Goal: Transaction & Acquisition: Book appointment/travel/reservation

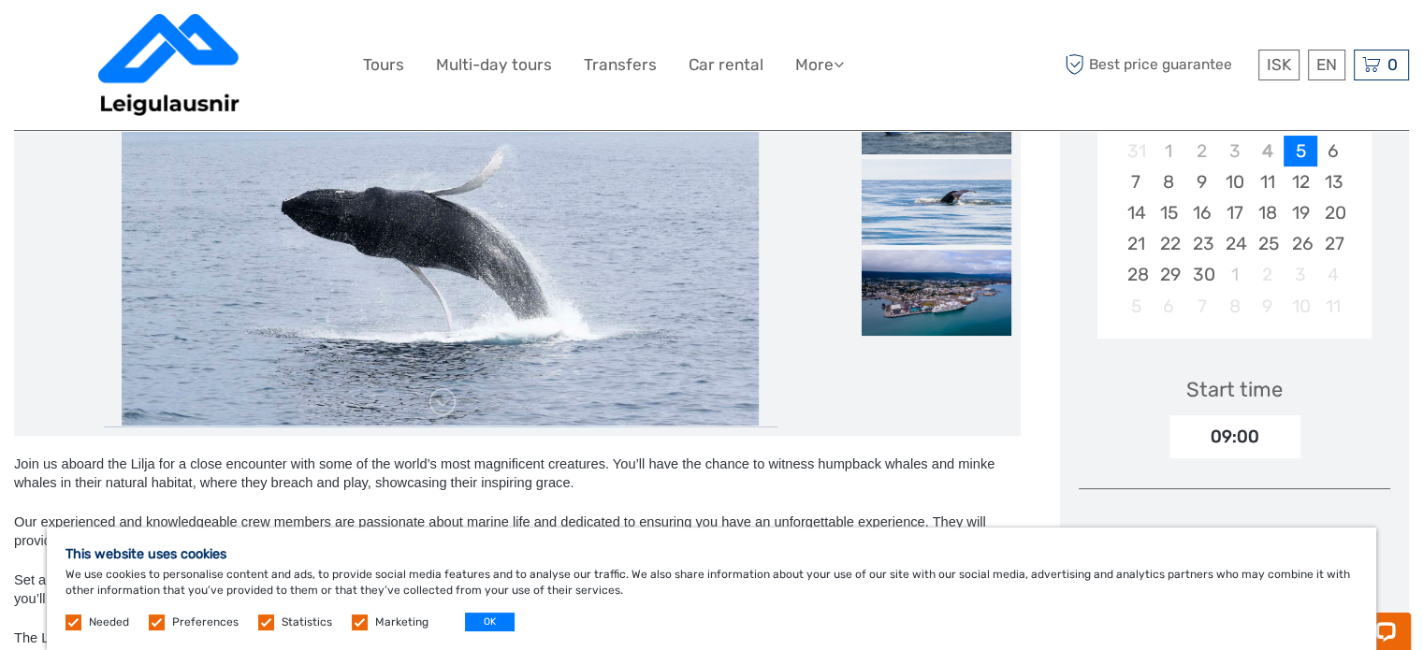
scroll to position [404, 0]
click at [472, 626] on button "OK" at bounding box center [490, 622] width 50 height 19
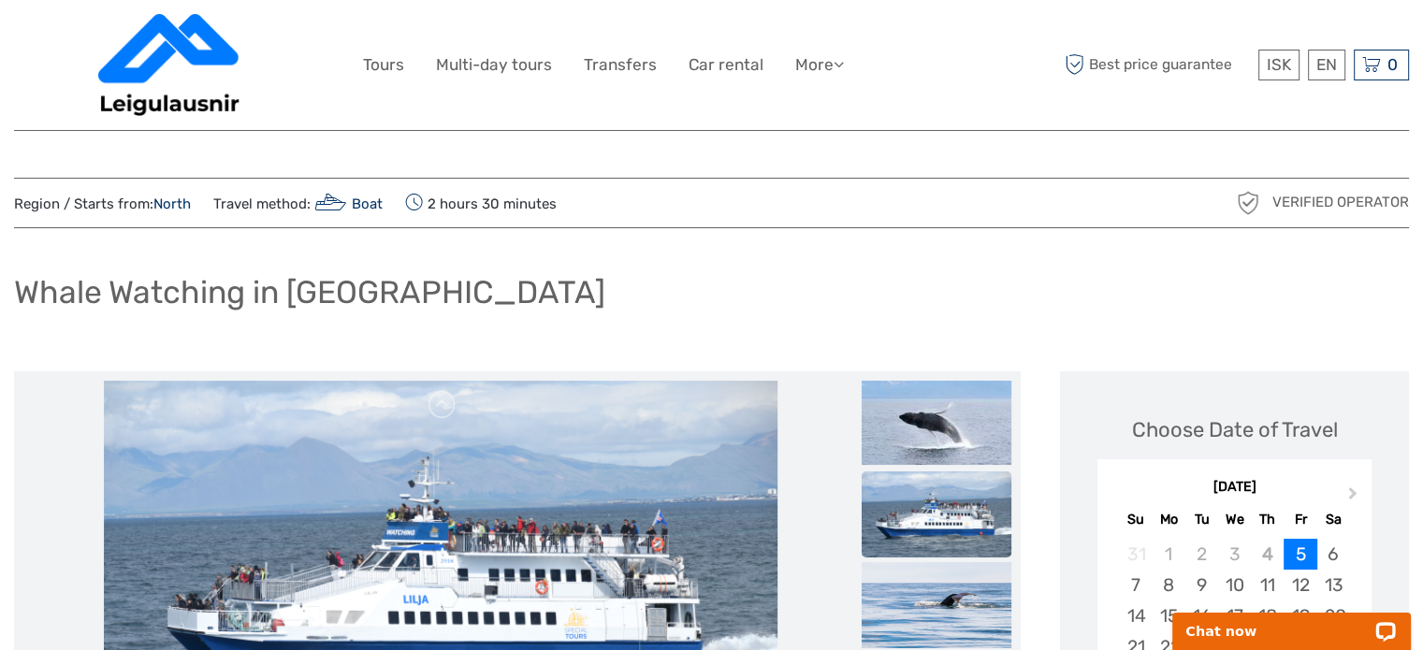
scroll to position [0, 0]
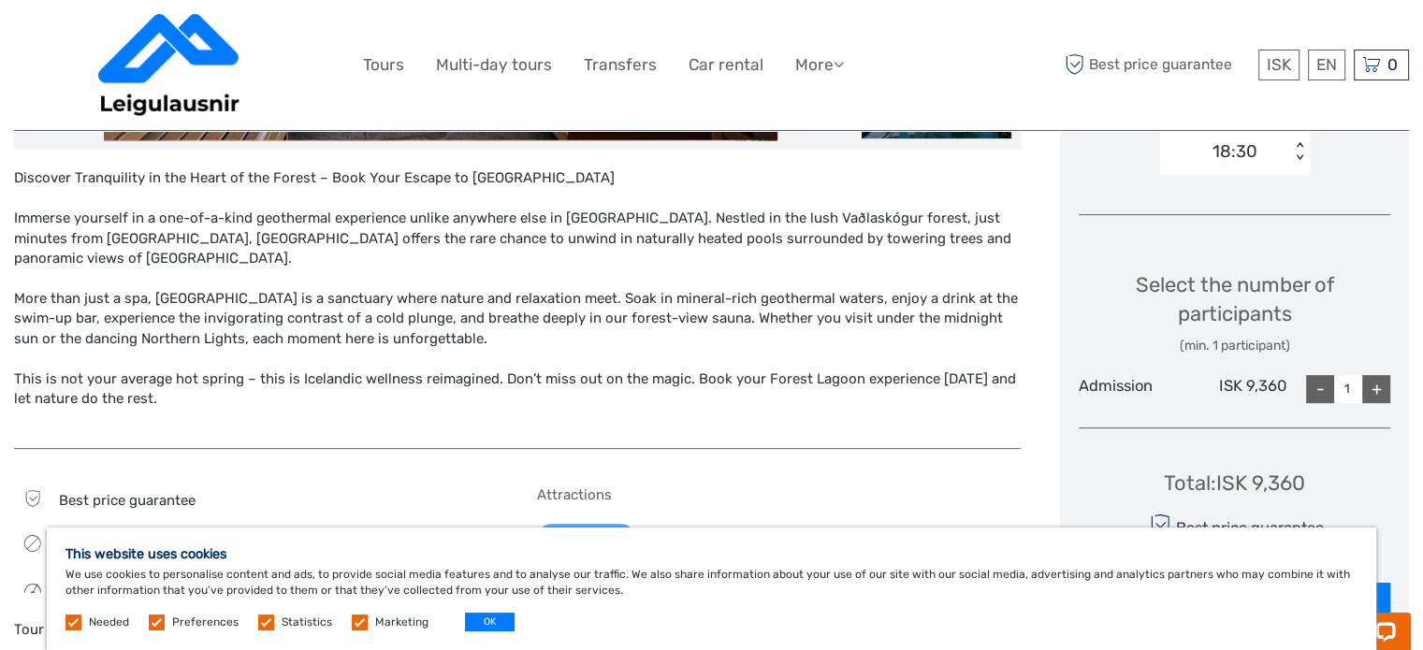
scroll to position [685, 0]
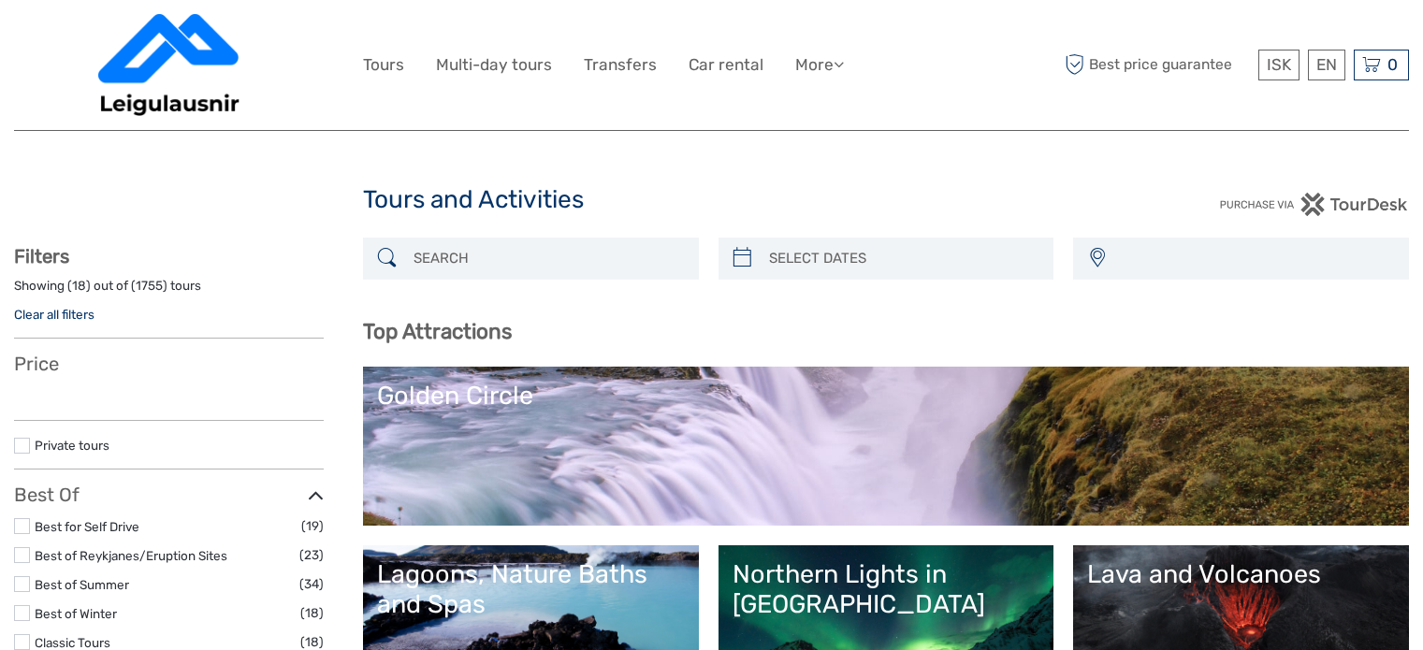
select select
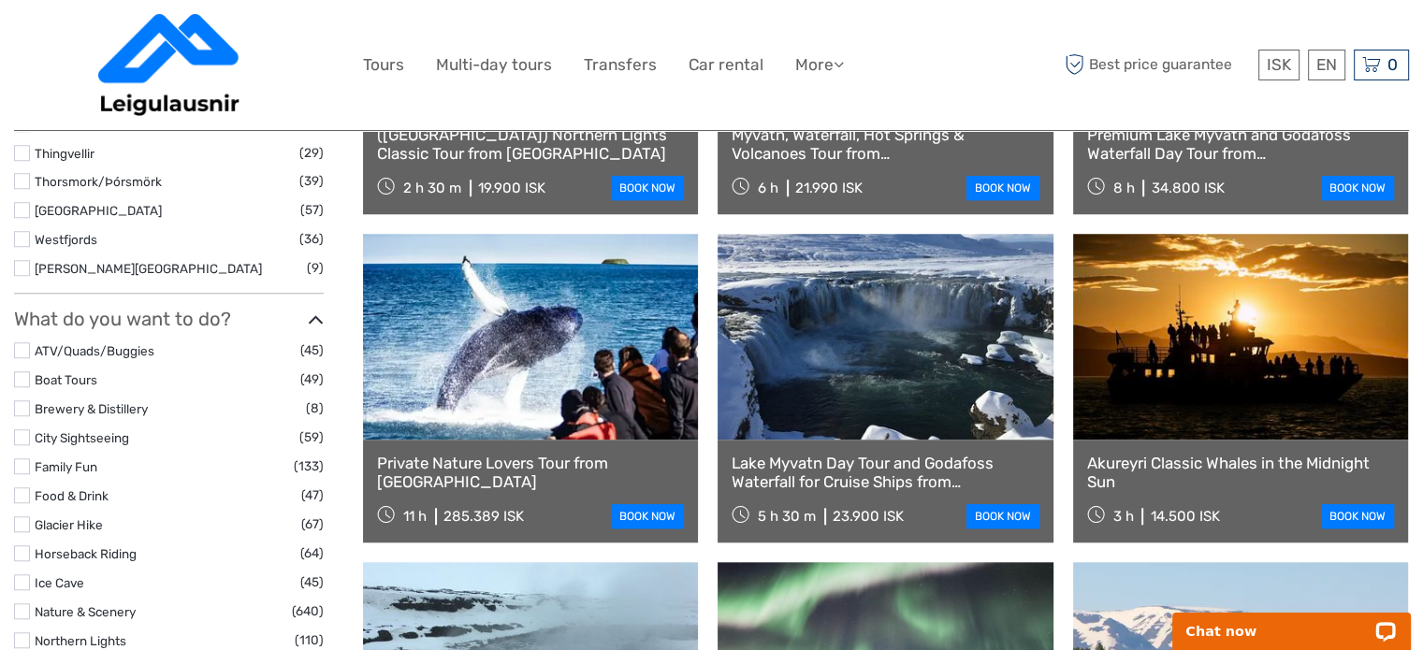
scroll to position [1525, 0]
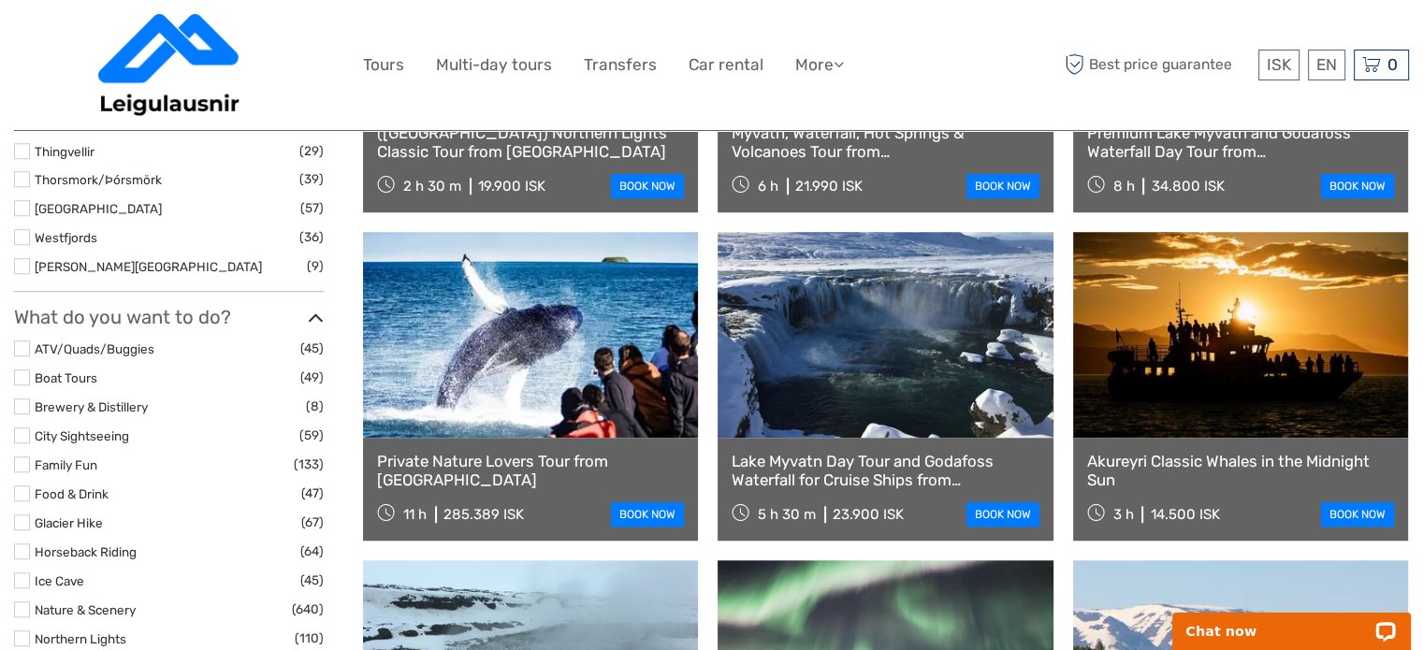
click at [466, 459] on link "Private Nature Lovers Tour from Akureyri" at bounding box center [530, 471] width 307 height 38
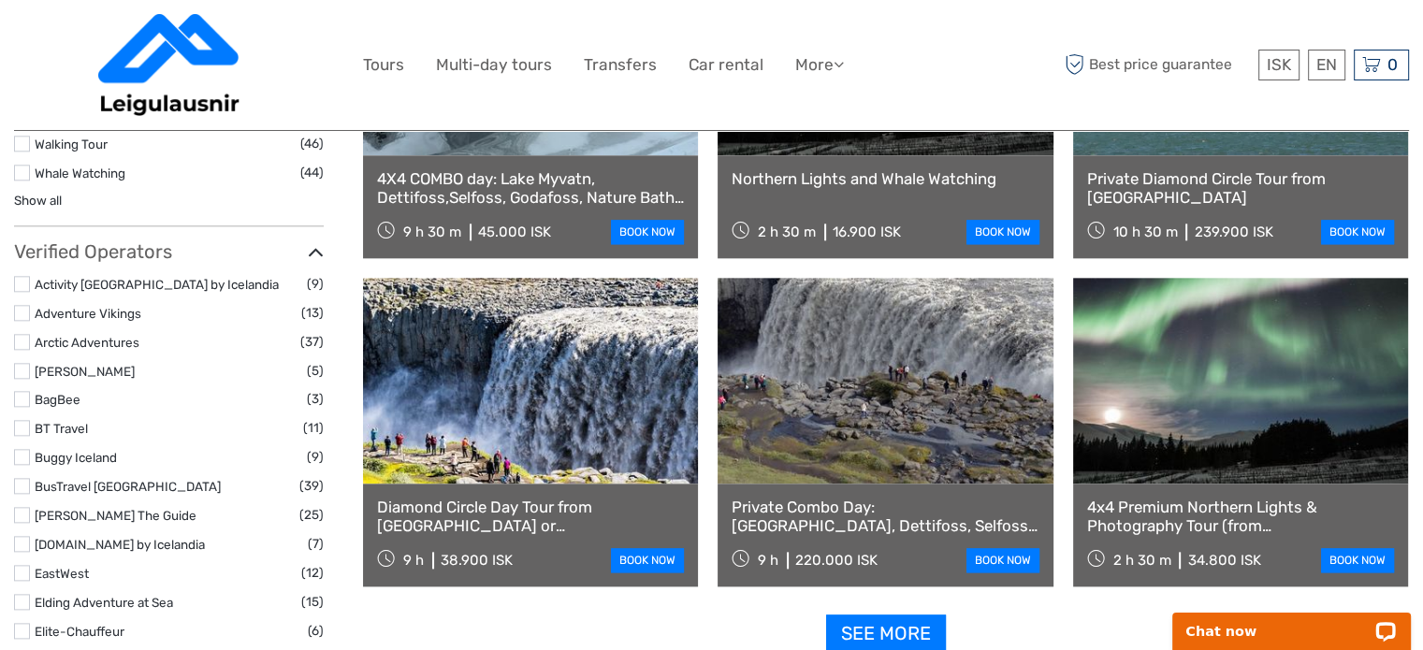
scroll to position [2111, 0]
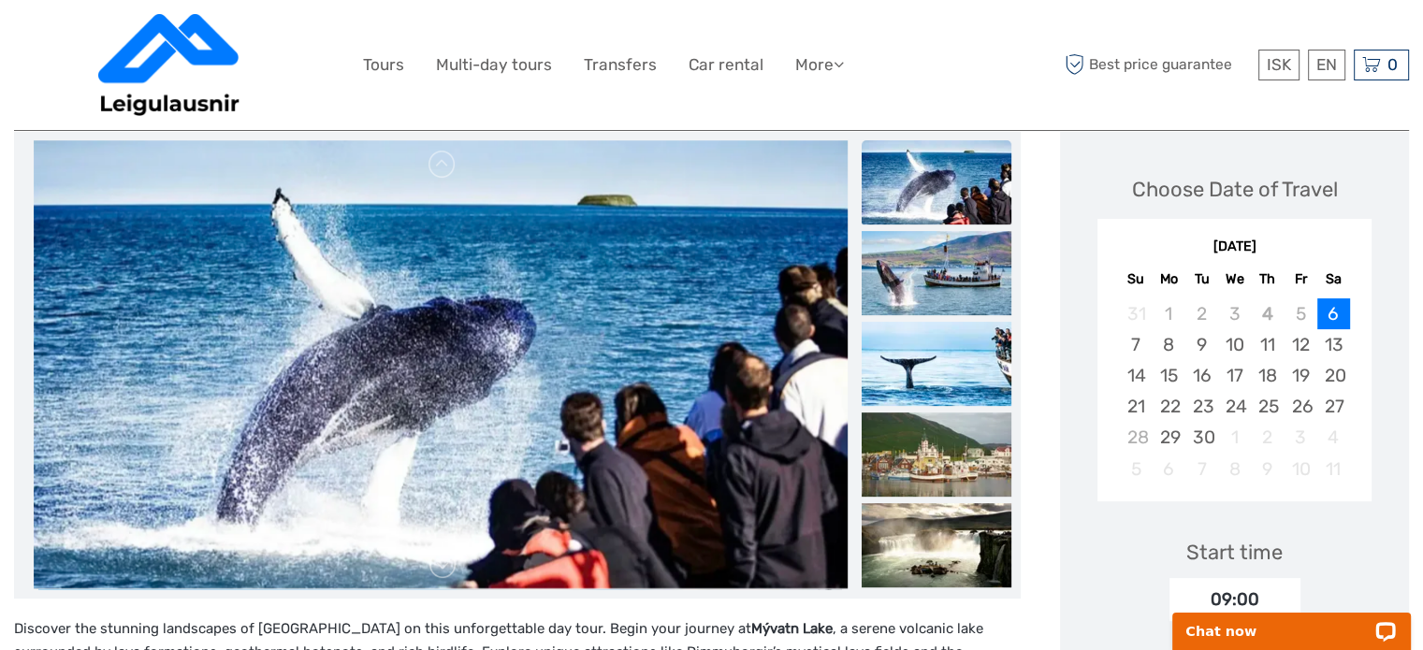
scroll to position [244, 0]
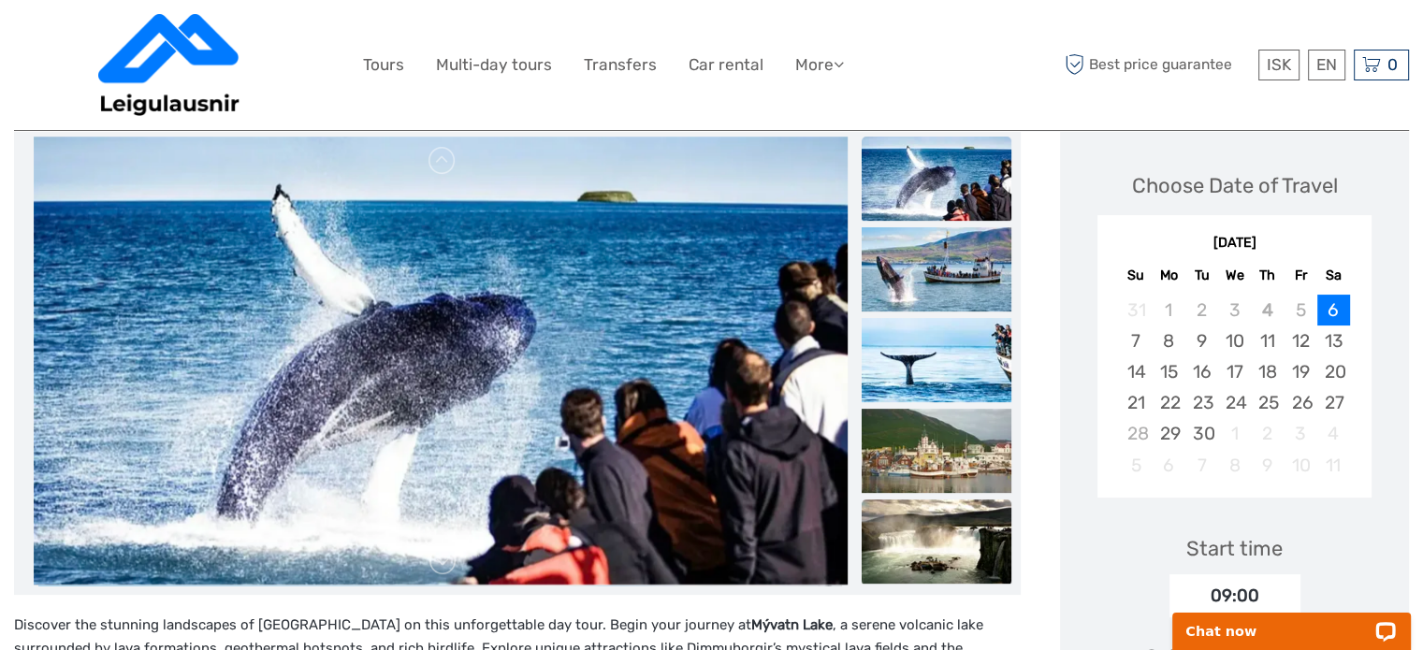
click at [960, 536] on img at bounding box center [937, 542] width 150 height 84
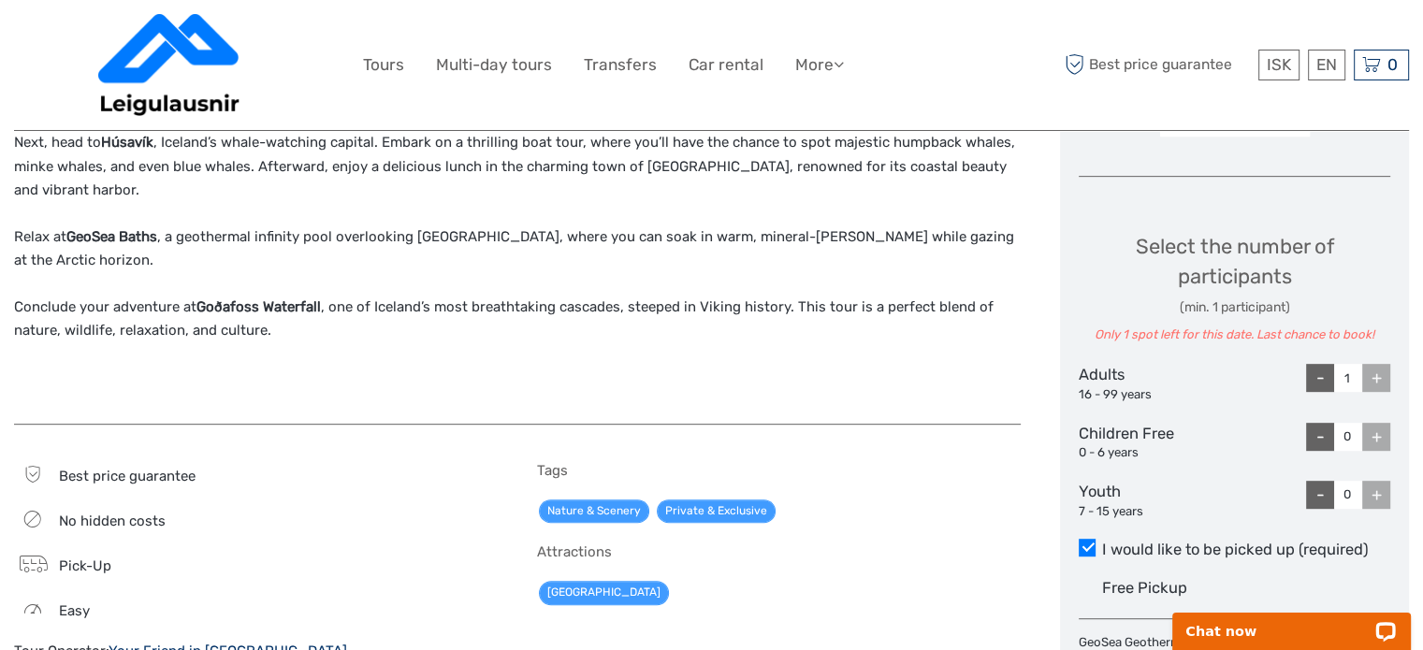
scroll to position [835, 0]
